Goal: Task Accomplishment & Management: Manage account settings

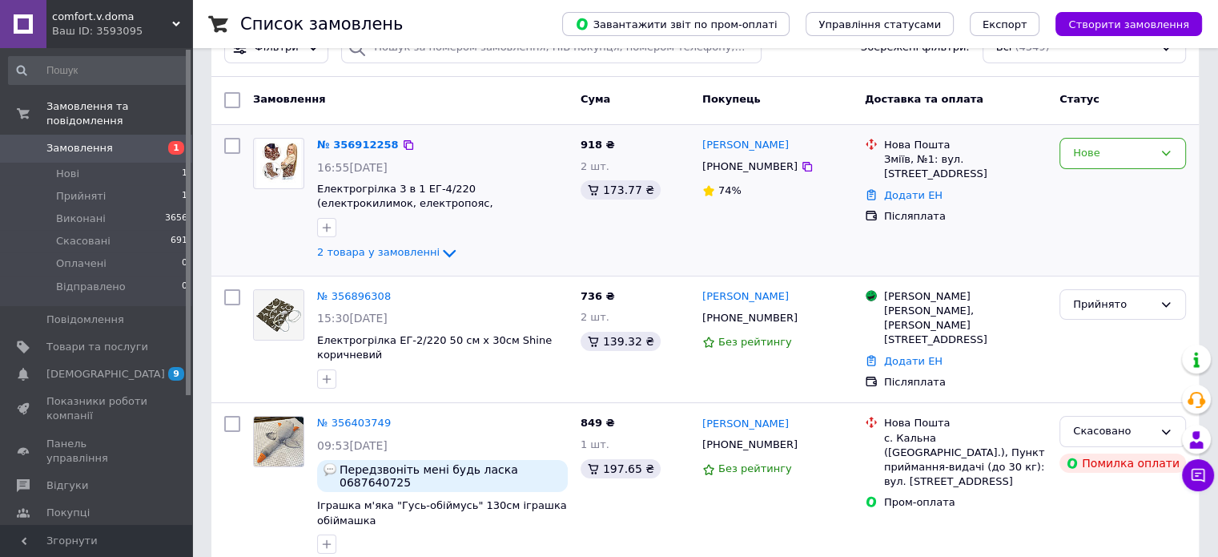
scroll to position [160, 0]
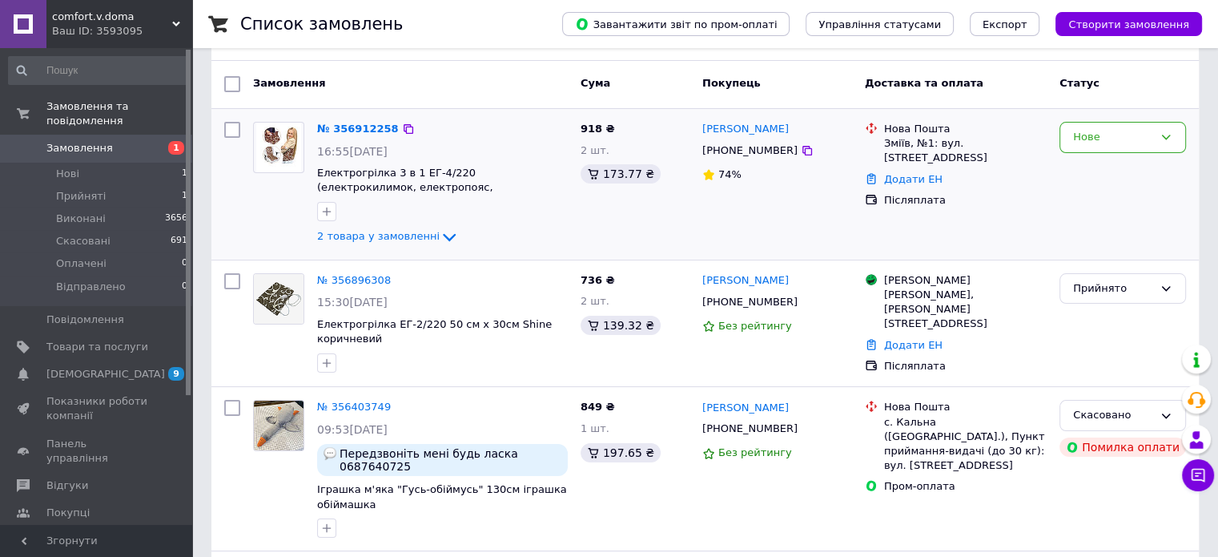
click at [1138, 147] on div "Нове" at bounding box center [1122, 184] width 139 height 138
click at [1130, 131] on div "Нове" at bounding box center [1123, 137] width 127 height 31
click at [1125, 156] on li "Прийнято" at bounding box center [1123, 171] width 125 height 30
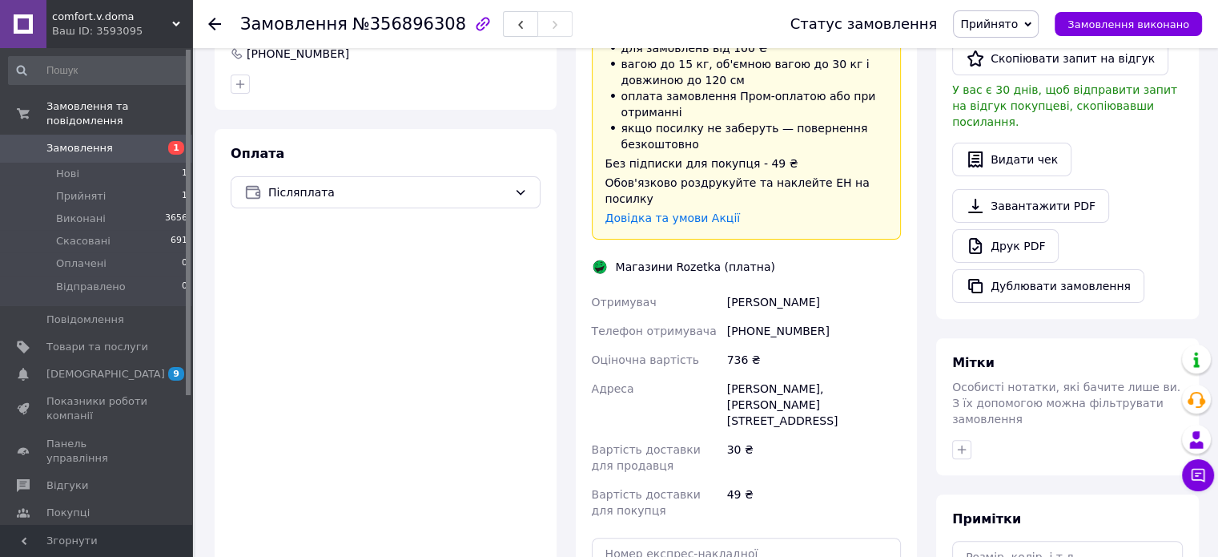
scroll to position [481, 0]
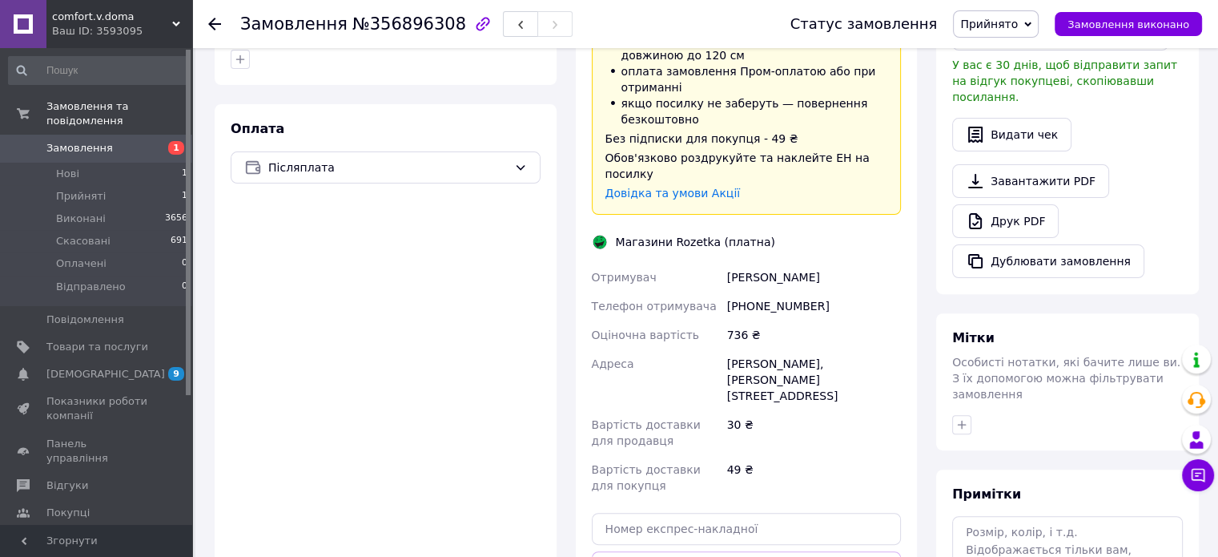
drag, startPoint x: 492, startPoint y: 445, endPoint x: 634, endPoint y: 342, distance: 175.6
click at [492, 445] on div "Оплата Післяплата" at bounding box center [386, 387] width 342 height 566
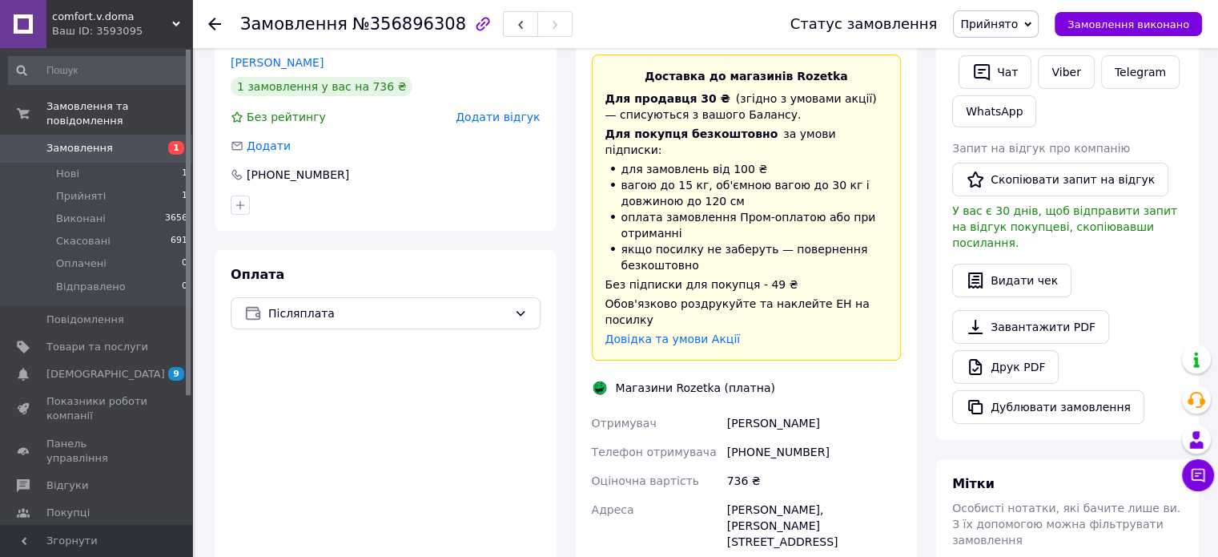
scroll to position [320, 0]
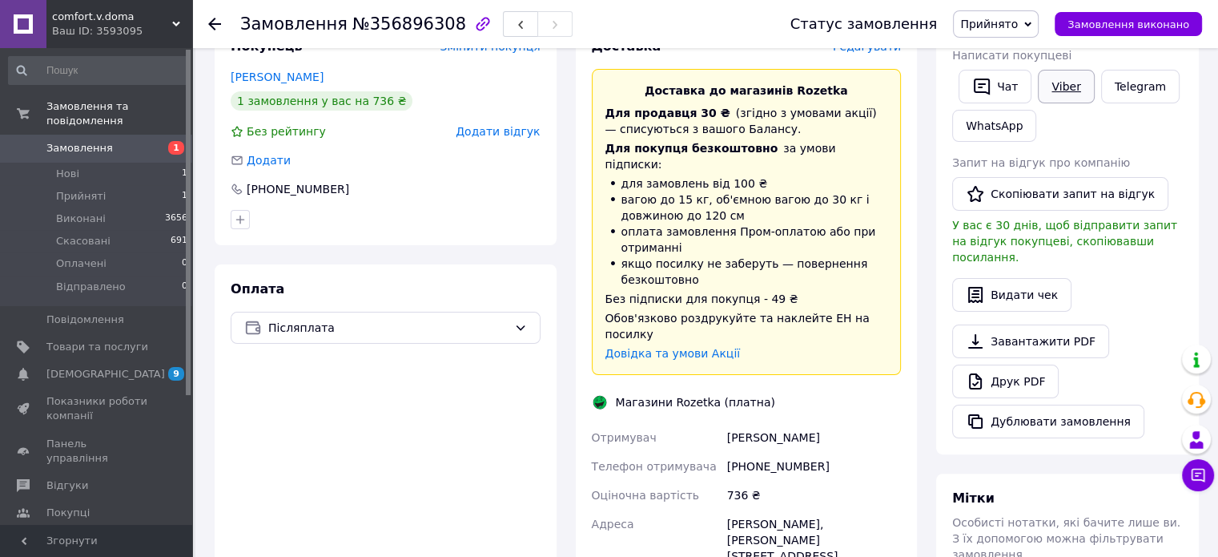
click at [1073, 89] on link "Viber" at bounding box center [1066, 87] width 56 height 34
click at [1029, 37] on span "Прийнято" at bounding box center [996, 23] width 86 height 27
click at [1013, 134] on li "Відправлено" at bounding box center [997, 128] width 86 height 24
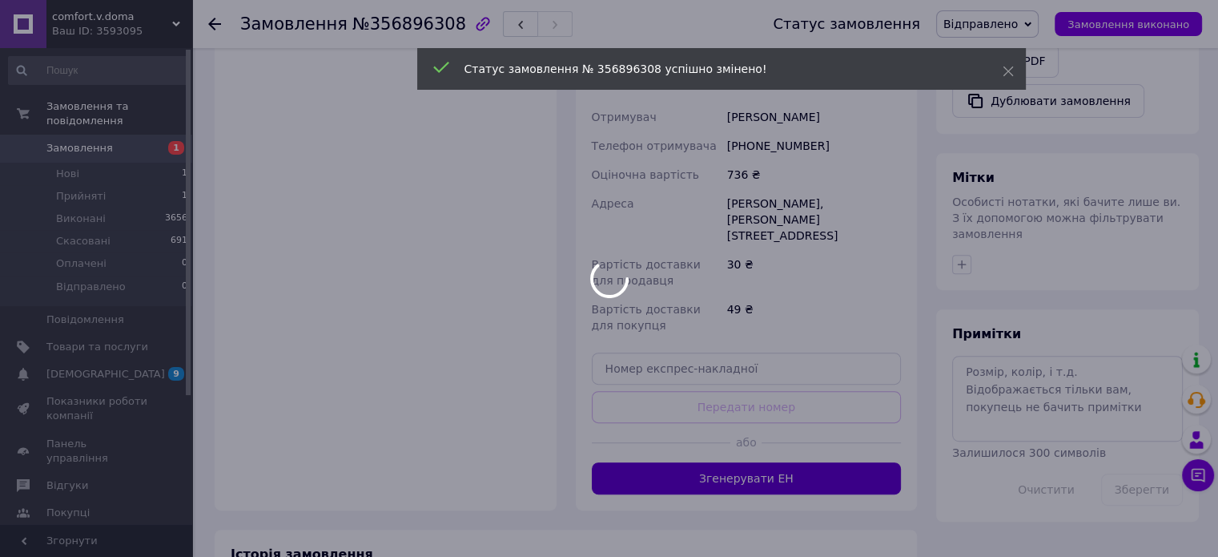
click at [777, 425] on body "comfort.v.doma Ваш ID: 3593095 Сайт comfort.v.doma Кабінет покупця Перевірити с…" at bounding box center [609, 20] width 1218 height 1323
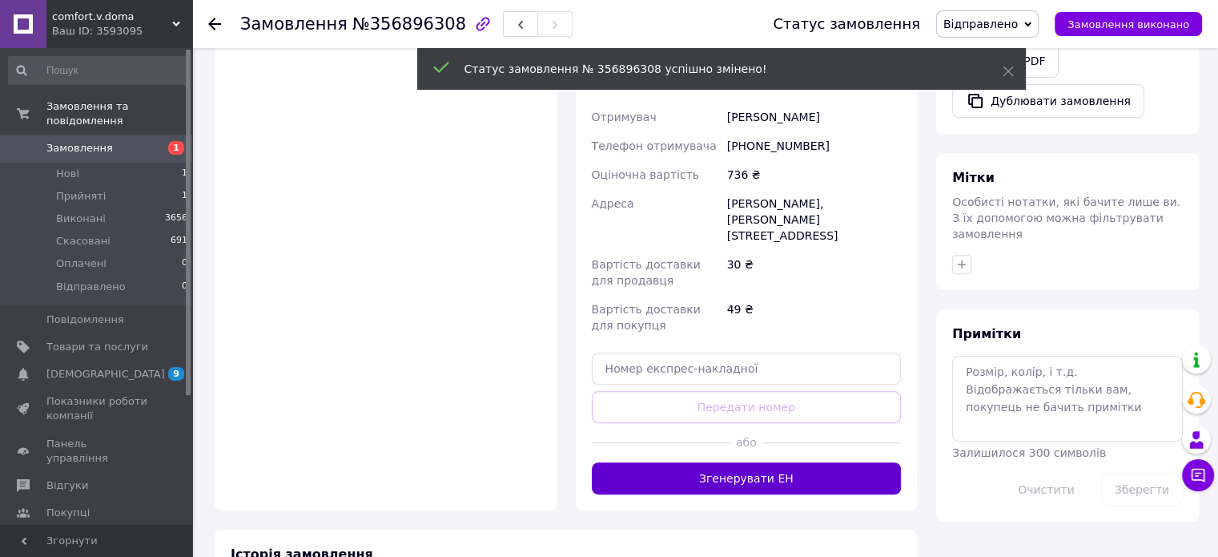
click at [777, 462] on button "Згенерувати ЕН" at bounding box center [747, 478] width 310 height 32
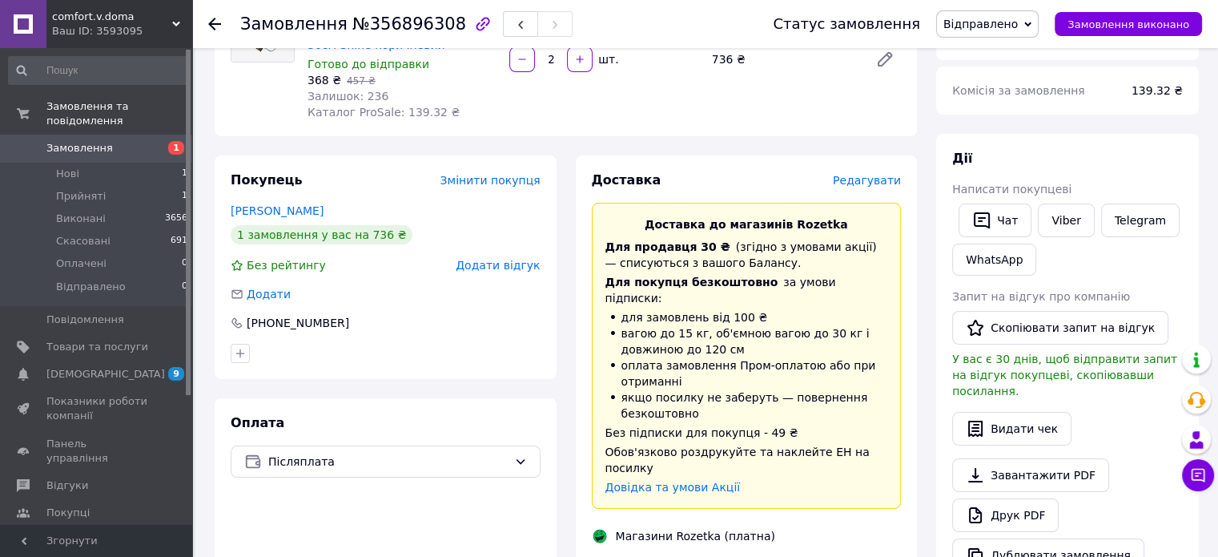
scroll to position [320, 0]
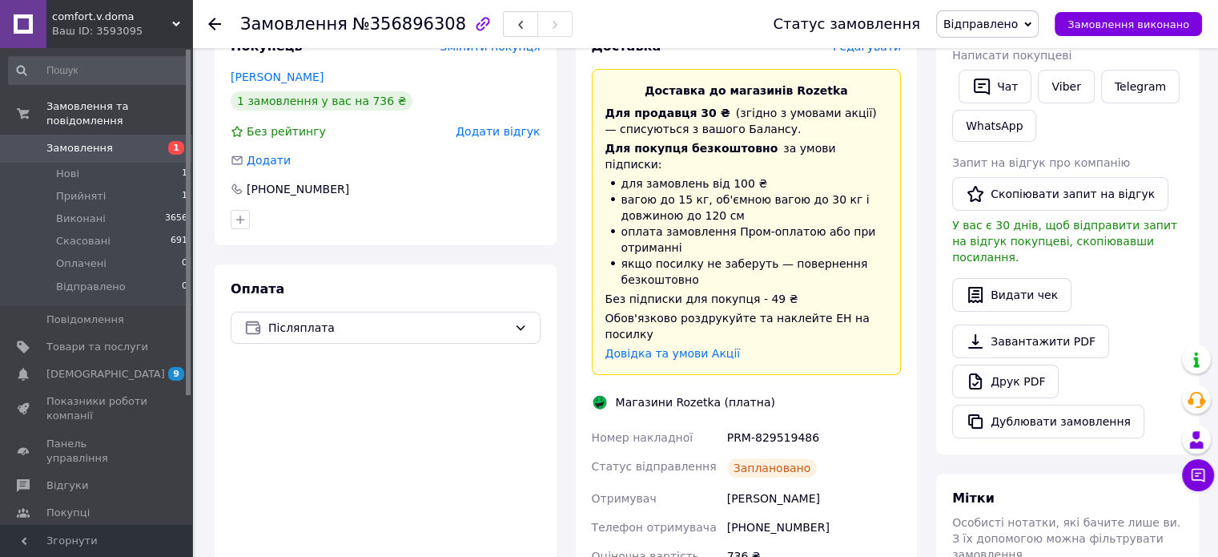
click at [1039, 28] on span "Відправлено" at bounding box center [987, 23] width 103 height 27
click at [860, 122] on div "Для продавця 30 ₴   (згідно з умовами акції) — списуються з вашого Балансу." at bounding box center [747, 121] width 283 height 32
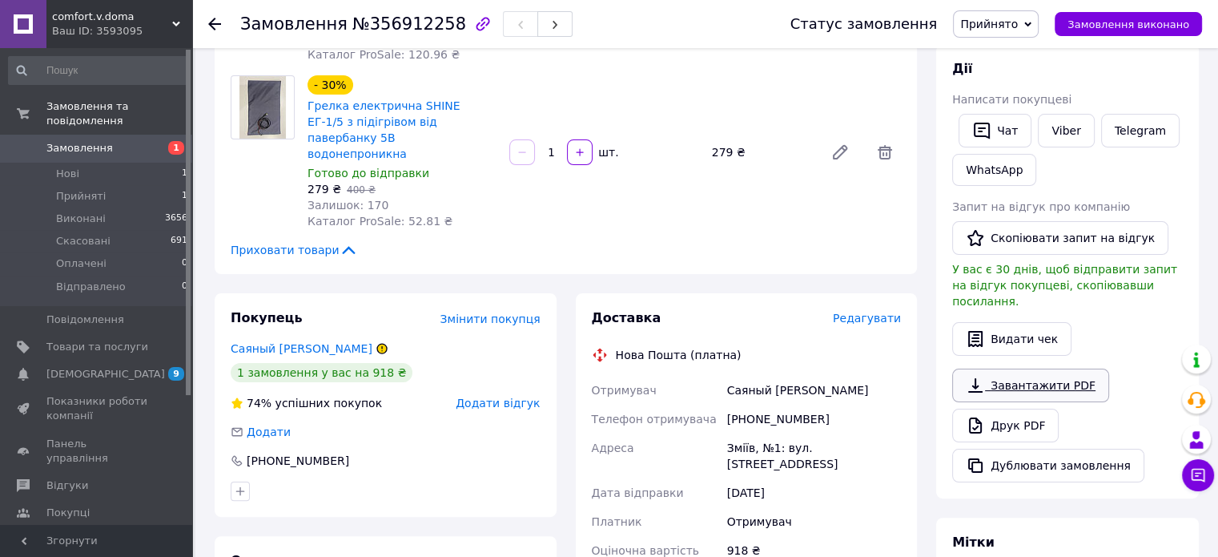
scroll to position [138, 0]
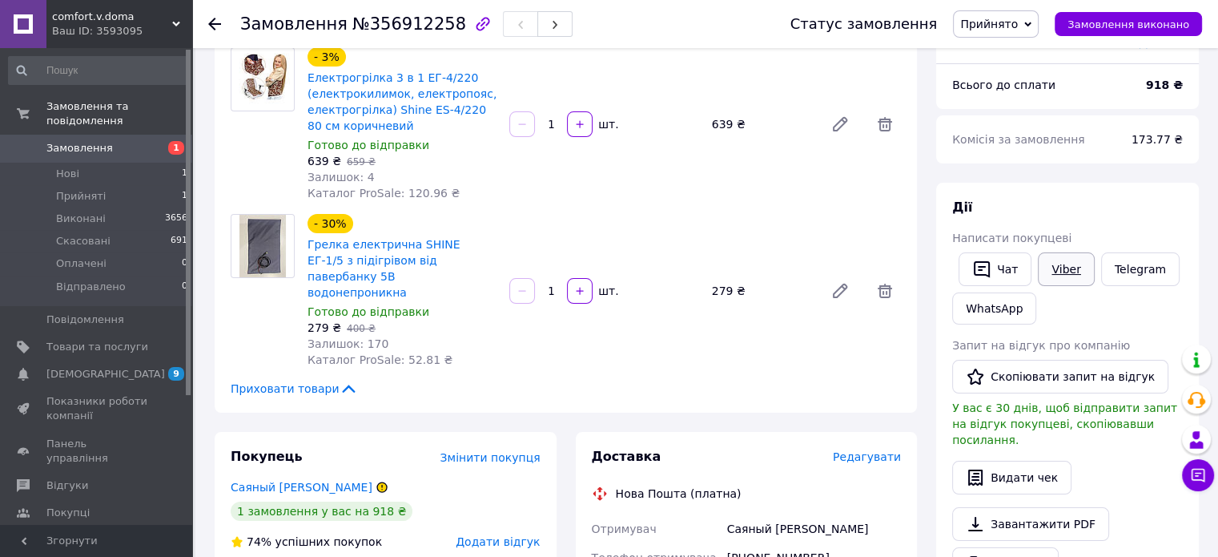
click at [1054, 262] on link "Viber" at bounding box center [1066, 269] width 56 height 34
click at [868, 514] on div "Саяный [PERSON_NAME]" at bounding box center [814, 528] width 180 height 29
click at [1059, 265] on link "Viber" at bounding box center [1066, 269] width 56 height 34
click at [887, 514] on div "Саяный [PERSON_NAME]" at bounding box center [814, 528] width 180 height 29
